Goal: Information Seeking & Learning: Learn about a topic

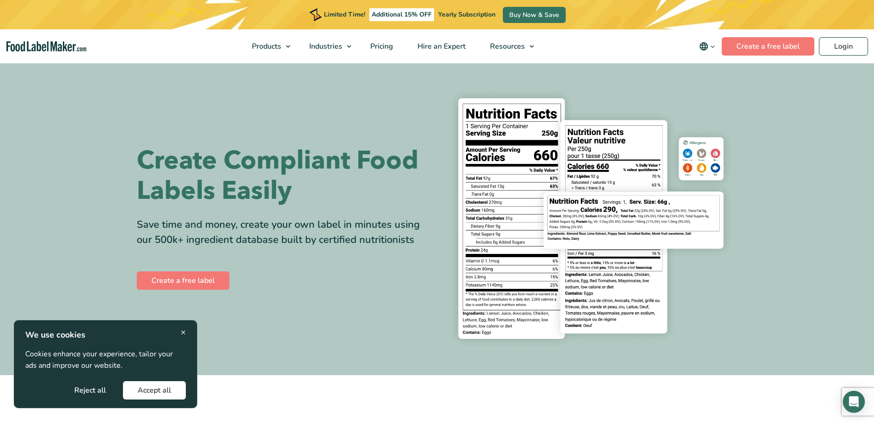
click at [184, 331] on span "×" at bounding box center [183, 332] width 5 height 12
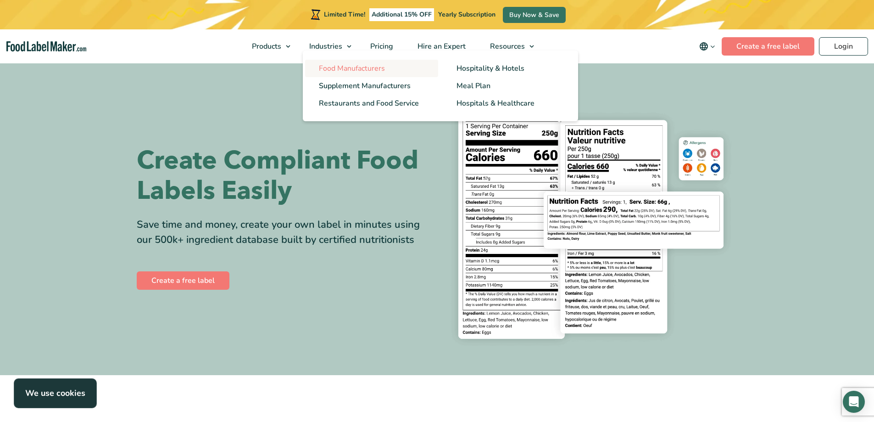
click at [337, 68] on span "Food Manufacturers" at bounding box center [352, 68] width 66 height 10
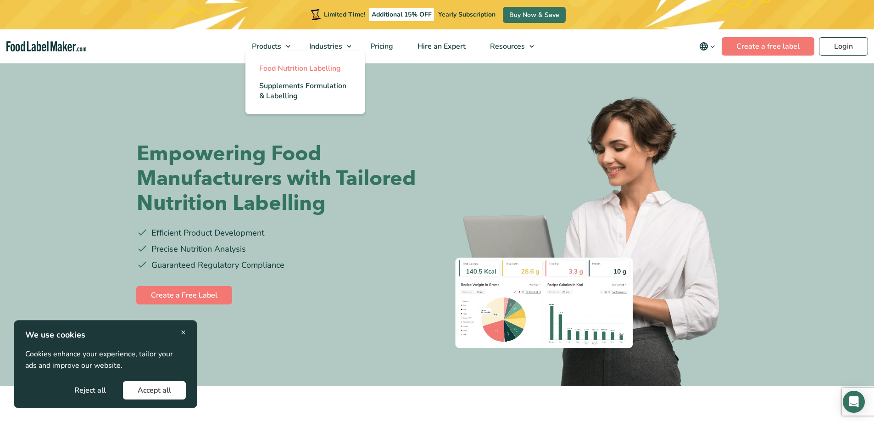
click at [280, 68] on span "Food Nutrition Labelling" at bounding box center [300, 68] width 82 height 10
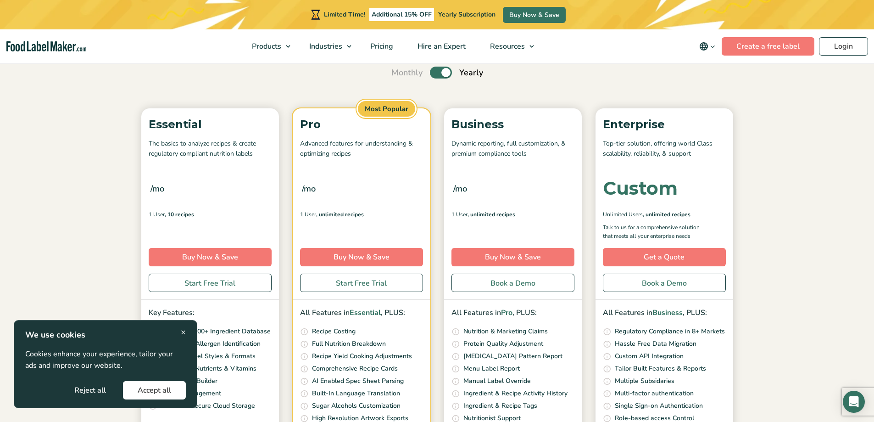
scroll to position [92, 0]
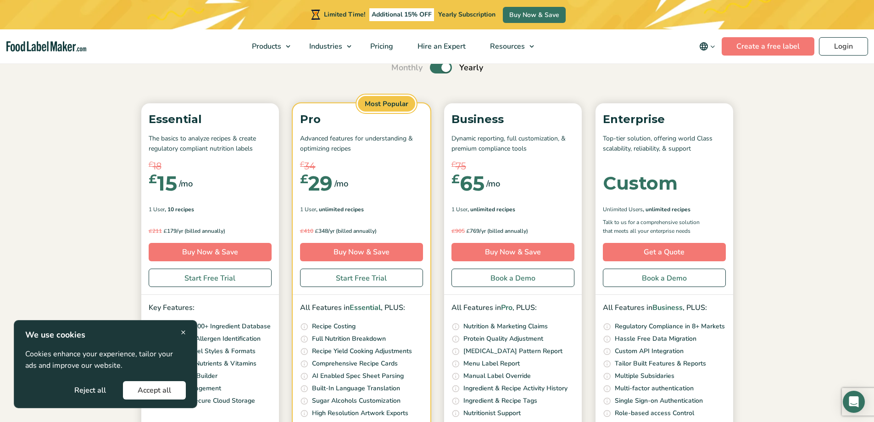
click at [184, 331] on span "×" at bounding box center [183, 332] width 5 height 12
